Goal: Task Accomplishment & Management: Complete application form

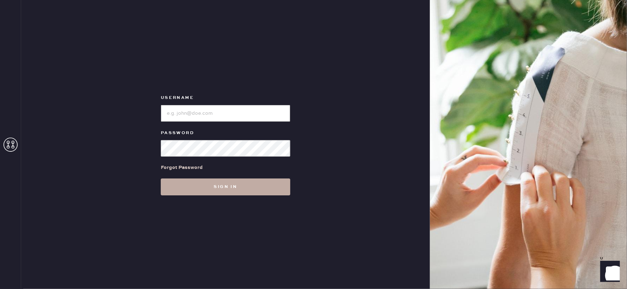
type input "reformationlajolla"
click at [254, 194] on button "Sign in" at bounding box center [226, 186] width 130 height 17
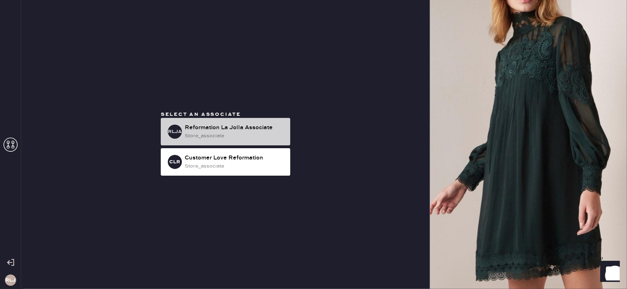
click at [264, 131] on div "Reformation La Jolla Associate" at bounding box center [235, 128] width 100 height 8
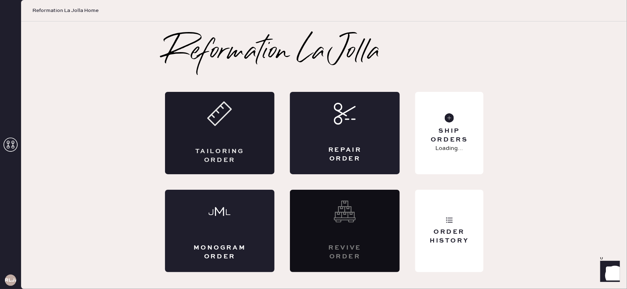
click at [247, 137] on div "Tailoring Order" at bounding box center [220, 133] width 110 height 82
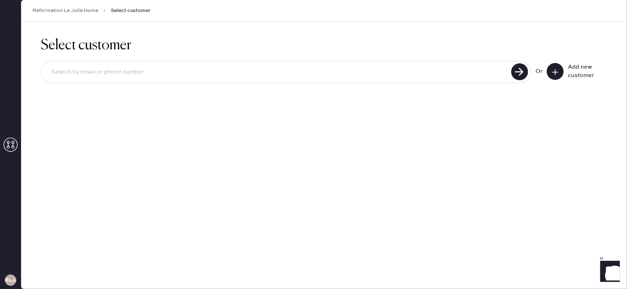
click at [552, 73] on icon at bounding box center [555, 72] width 7 height 7
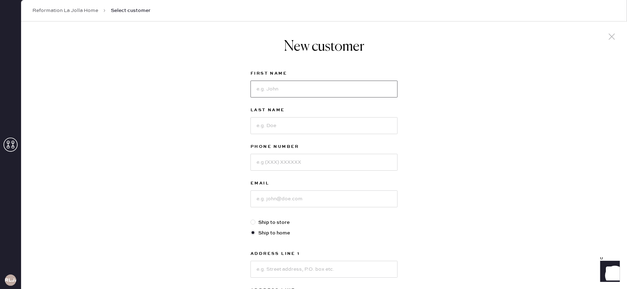
click at [320, 93] on input at bounding box center [324, 89] width 147 height 17
type input "[PERSON_NAME]"
click at [321, 121] on input at bounding box center [324, 125] width 147 height 17
type input "Perriseau"
click at [320, 160] on input at bounding box center [324, 162] width 147 height 17
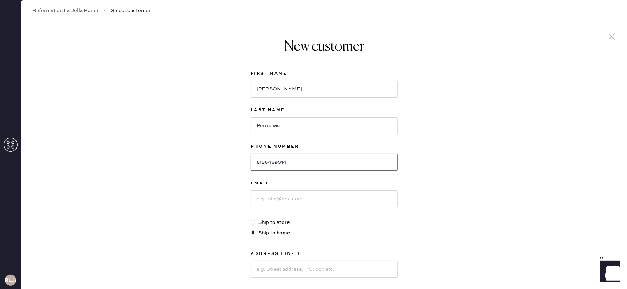
type input "8186459014"
click at [323, 201] on input at bounding box center [324, 198] width 147 height 17
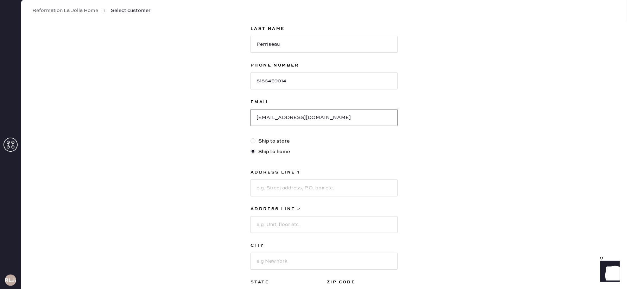
scroll to position [127, 0]
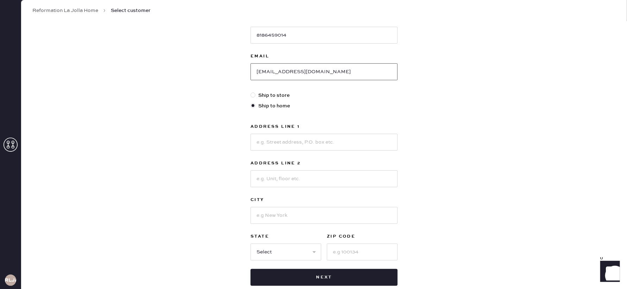
type input "[EMAIL_ADDRESS][DOMAIN_NAME]"
click at [283, 143] on input at bounding box center [324, 142] width 147 height 17
type input "[STREET_ADDRESS]"
click at [282, 172] on input at bounding box center [324, 178] width 147 height 17
click at [265, 218] on input at bounding box center [324, 215] width 147 height 17
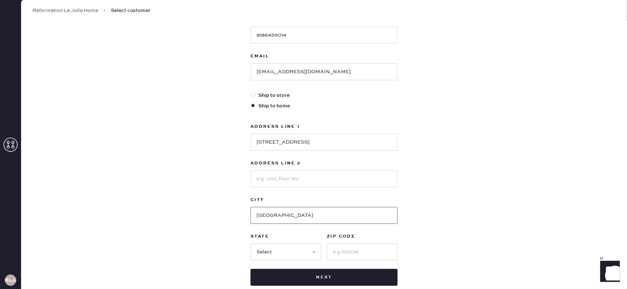
type input "[GEOGRAPHIC_DATA]"
click at [316, 252] on select "Select AK AL AR AZ CA CO CT [GEOGRAPHIC_DATA] DE FL [GEOGRAPHIC_DATA] HI [GEOGR…" at bounding box center [286, 252] width 71 height 17
click at [301, 252] on select "Select AK AL AR AZ CA CO CT [GEOGRAPHIC_DATA] DE FL [GEOGRAPHIC_DATA] HI [GEOGR…" at bounding box center [286, 252] width 71 height 17
select select "CA"
click at [251, 244] on select "Select AK AL AR AZ CA CO CT [GEOGRAPHIC_DATA] DE FL [GEOGRAPHIC_DATA] HI [GEOGR…" at bounding box center [286, 252] width 71 height 17
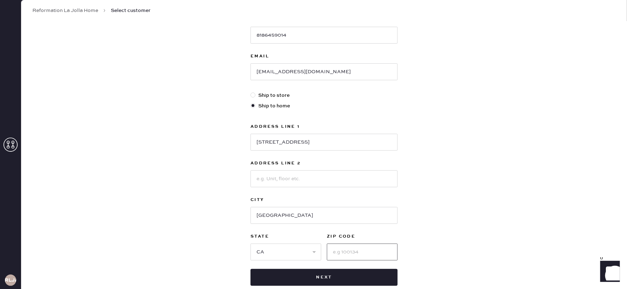
click at [364, 254] on input at bounding box center [362, 252] width 71 height 17
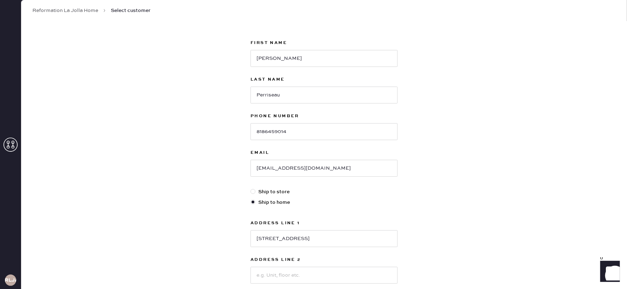
scroll to position [31, 0]
type input "92116"
click at [279, 239] on input "[STREET_ADDRESS]" at bounding box center [324, 237] width 147 height 17
type input "[STREET_ADDRESS]"
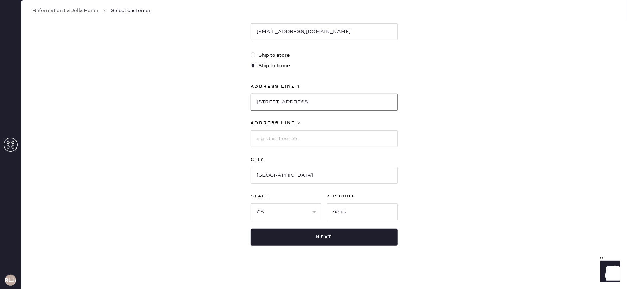
scroll to position [168, 0]
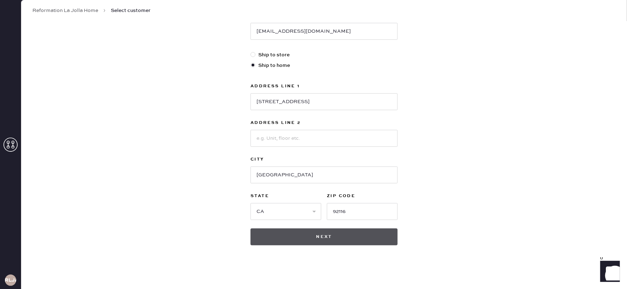
click at [328, 240] on button "Next" at bounding box center [324, 236] width 147 height 17
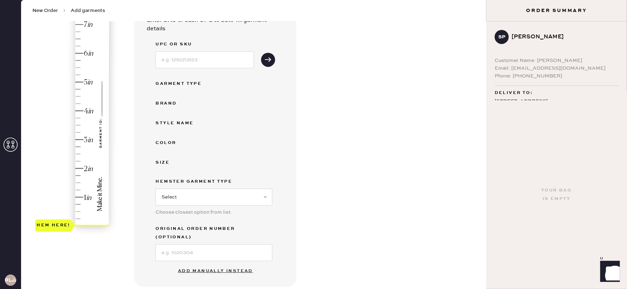
scroll to position [87, 0]
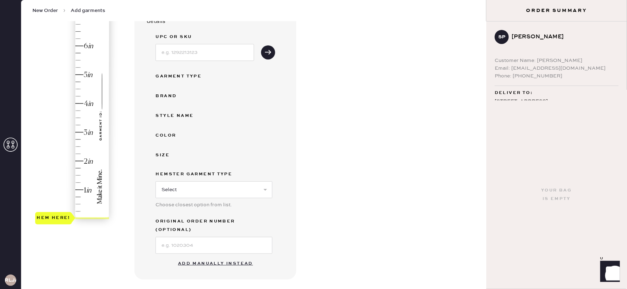
click at [215, 257] on button "Add manually instead" at bounding box center [215, 264] width 83 height 14
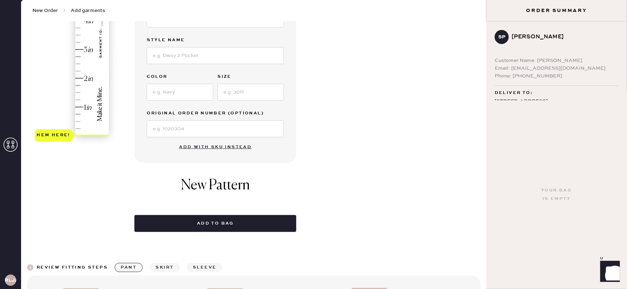
scroll to position [0, 0]
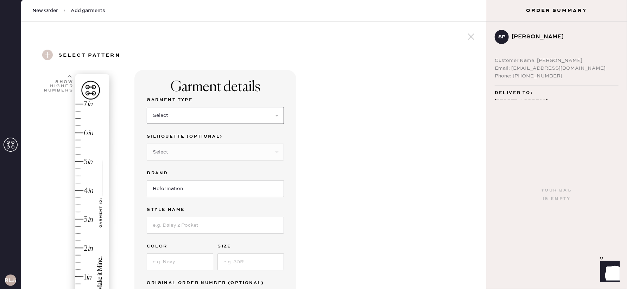
click at [211, 115] on select "Select Basic Skirt Jeans Leggings Pants Shorts Basic Sleeved Dress Basic Sleeve…" at bounding box center [215, 115] width 137 height 17
select select "2"
click at [147, 107] on select "Select Basic Skirt Jeans Leggings Pants Shorts Basic Sleeved Dress Basic Sleeve…" at bounding box center [215, 115] width 137 height 17
click at [197, 155] on select "Select Shorts Cropped Flare Boot Cut Straight Skinny Other" at bounding box center [215, 152] width 137 height 17
select select "7"
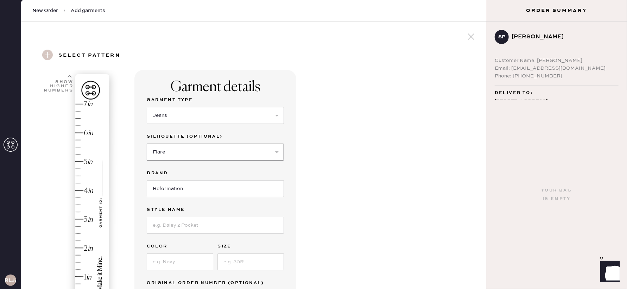
click at [147, 144] on select "Select Shorts Cropped Flare Boot Cut Straight Skinny Other" at bounding box center [215, 152] width 137 height 17
click at [203, 188] on input "Reformation" at bounding box center [215, 188] width 137 height 17
click at [196, 219] on input at bounding box center [215, 225] width 137 height 17
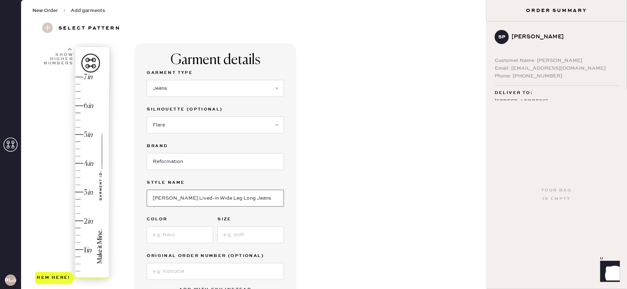
type input "[PERSON_NAME] Lived-in Wide Leg Long Jeans"
click at [172, 233] on input at bounding box center [180, 234] width 67 height 17
type input "2"
type input "Clearly"
click at [259, 235] on input at bounding box center [251, 234] width 67 height 17
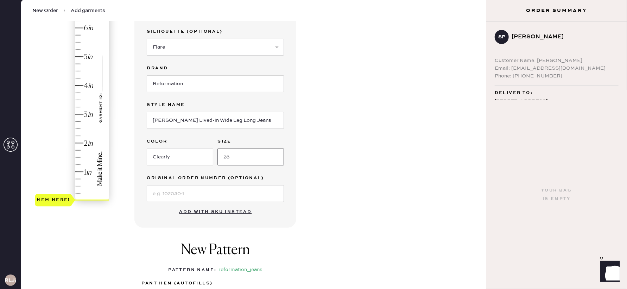
scroll to position [104, 0]
type input "28"
click at [326, 171] on div "Garment details Garment Type Select Basic Skirt Jeans Leggings Pants Shorts Bas…" at bounding box center [307, 166] width 346 height 400
click at [167, 157] on input "Clearly" at bounding box center [180, 158] width 67 height 17
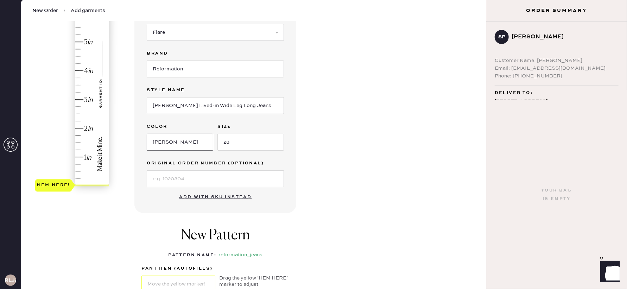
scroll to position [121, 0]
type input "[PERSON_NAME]"
type input "1"
click at [79, 156] on div "Hem here!" at bounding box center [72, 84] width 75 height 208
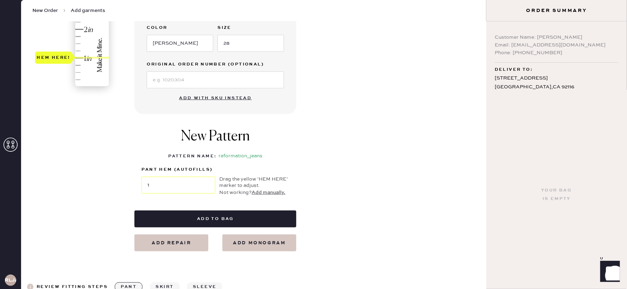
scroll to position [26, 0]
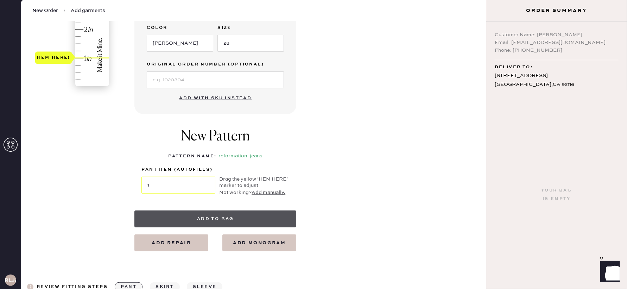
click at [220, 222] on button "Add to bag" at bounding box center [215, 218] width 162 height 17
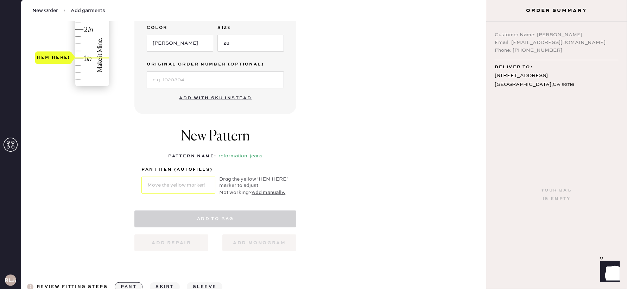
select select "2"
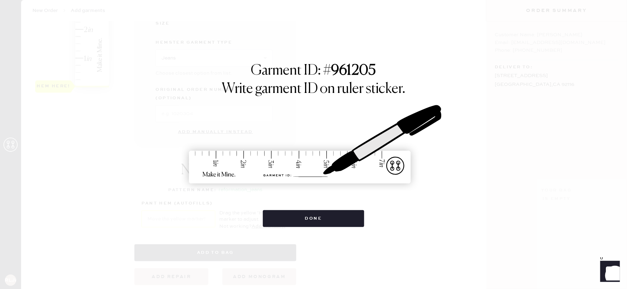
scroll to position [0, 0]
click at [298, 218] on button "Done" at bounding box center [314, 218] width 102 height 17
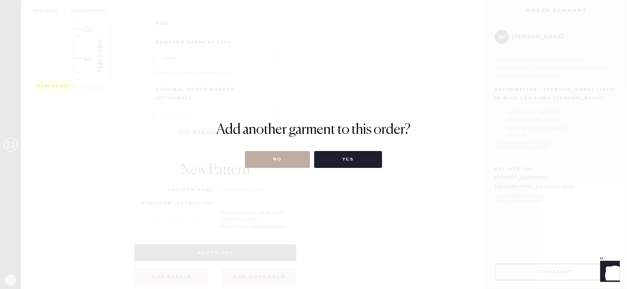
click at [280, 155] on button "No" at bounding box center [277, 159] width 65 height 17
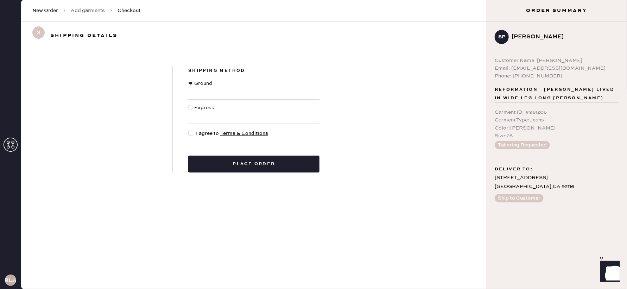
click at [194, 134] on div at bounding box center [192, 134] width 8 height 8
click at [189, 130] on input "I agree to Terms & Conditions" at bounding box center [188, 130] width 0 height 0
checkbox input "true"
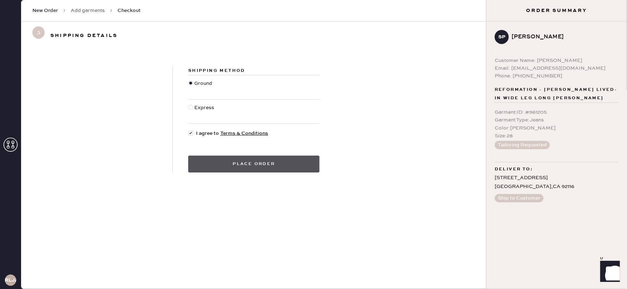
click at [209, 161] on button "Place order" at bounding box center [253, 164] width 131 height 17
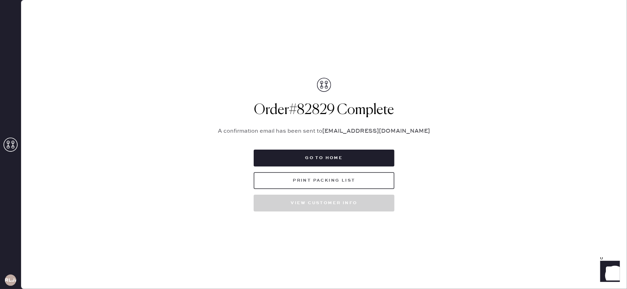
click at [316, 182] on button "Print Packing List" at bounding box center [324, 180] width 141 height 17
click at [7, 149] on icon at bounding box center [11, 145] width 14 height 14
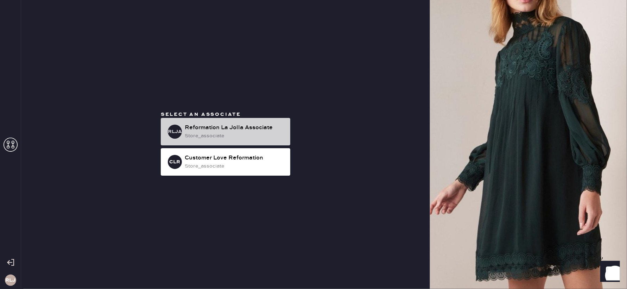
click at [253, 138] on div "store_associate" at bounding box center [235, 136] width 100 height 8
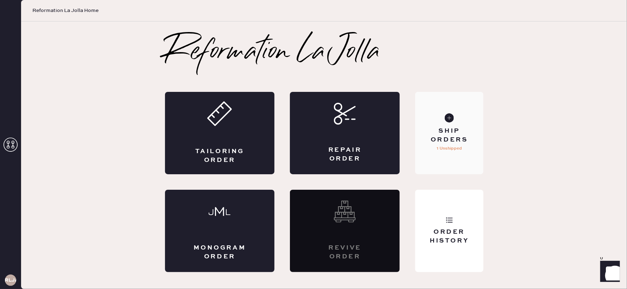
click at [458, 141] on div "Ship Orders" at bounding box center [449, 136] width 57 height 18
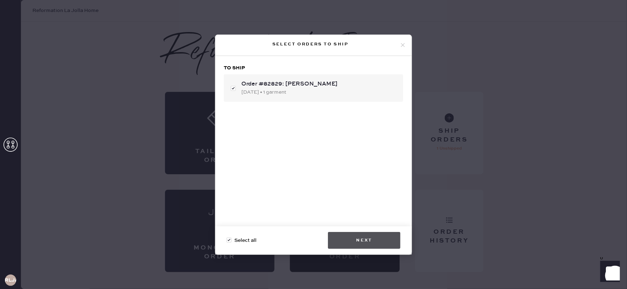
click at [354, 240] on button "Next" at bounding box center [364, 240] width 73 height 17
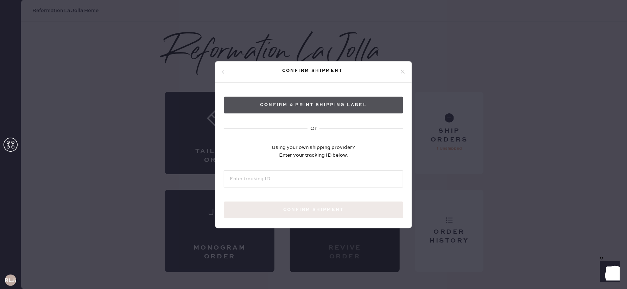
click at [294, 104] on button "Confirm & Print shipping label" at bounding box center [313, 104] width 179 height 17
